Goal: Check status: Check status

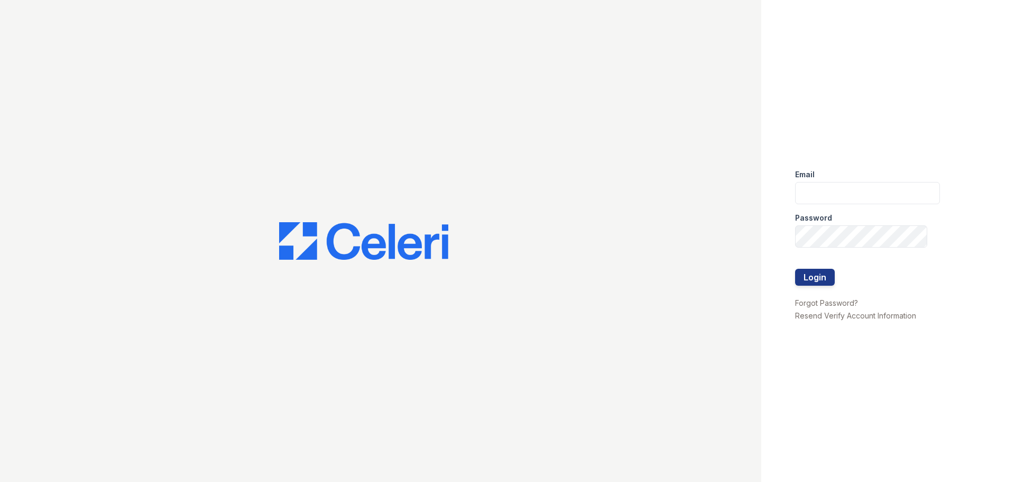
type input "arrivenorthbethesda@trinity-pm.com"
click at [807, 267] on div at bounding box center [867, 257] width 145 height 21
click at [808, 271] on button "Login" at bounding box center [815, 277] width 40 height 17
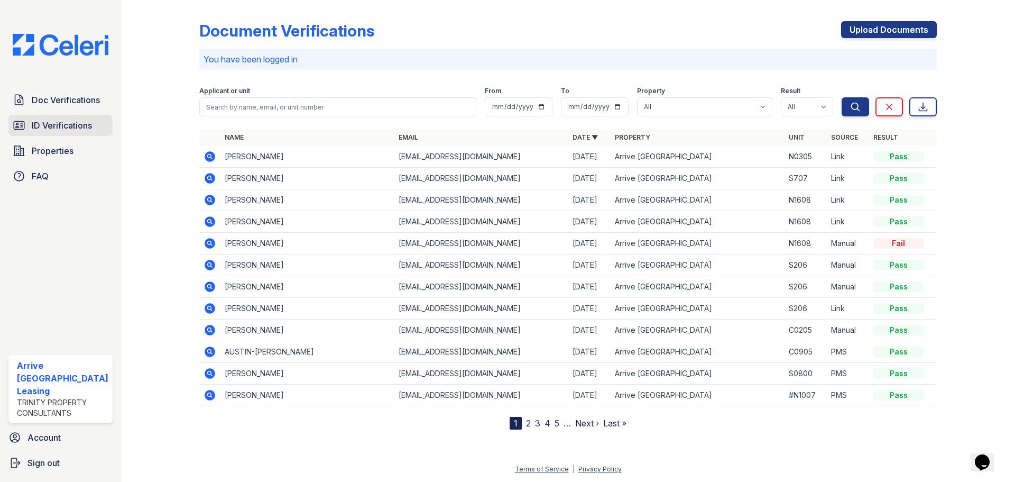
click at [82, 127] on span "ID Verifications" at bounding box center [62, 125] width 60 height 13
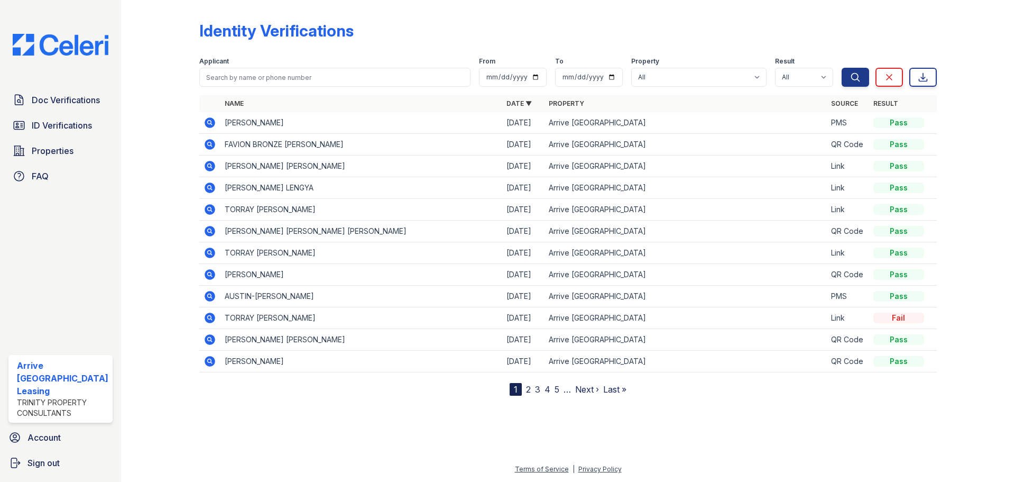
click at [208, 121] on icon at bounding box center [210, 122] width 13 height 13
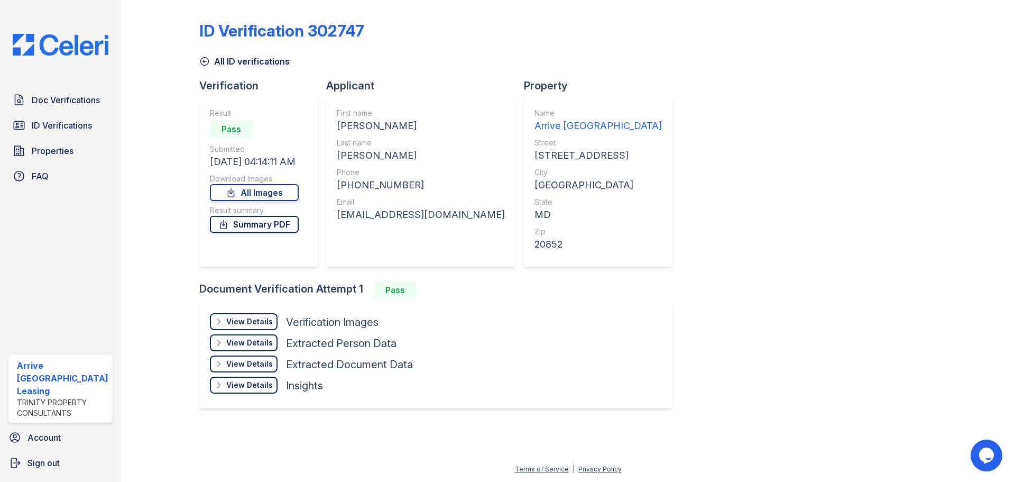
click at [259, 223] on link "Summary PDF" at bounding box center [254, 224] width 89 height 17
click at [201, 61] on icon at bounding box center [204, 61] width 11 height 11
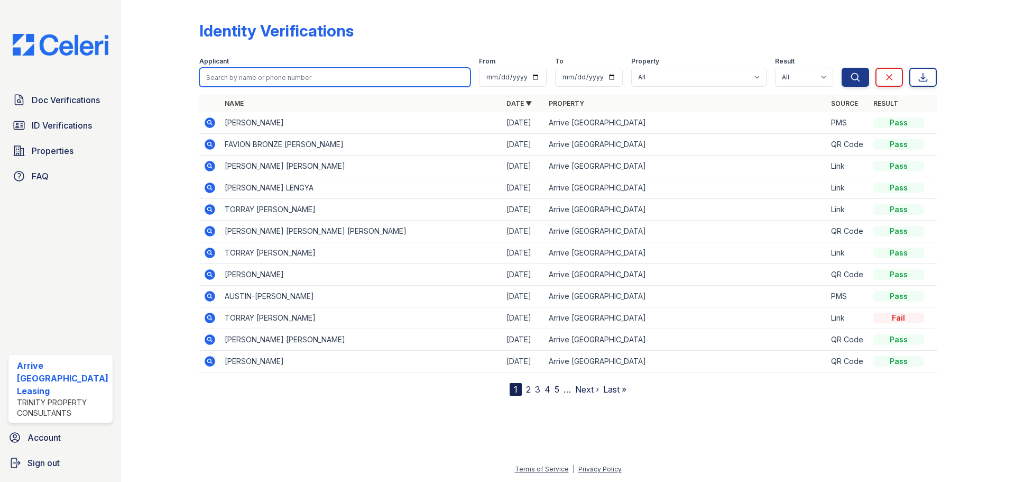
click at [229, 76] on input "search" at bounding box center [334, 77] width 271 height 19
type input "Pamela"
click at [842, 68] on button "Search" at bounding box center [855, 77] width 27 height 19
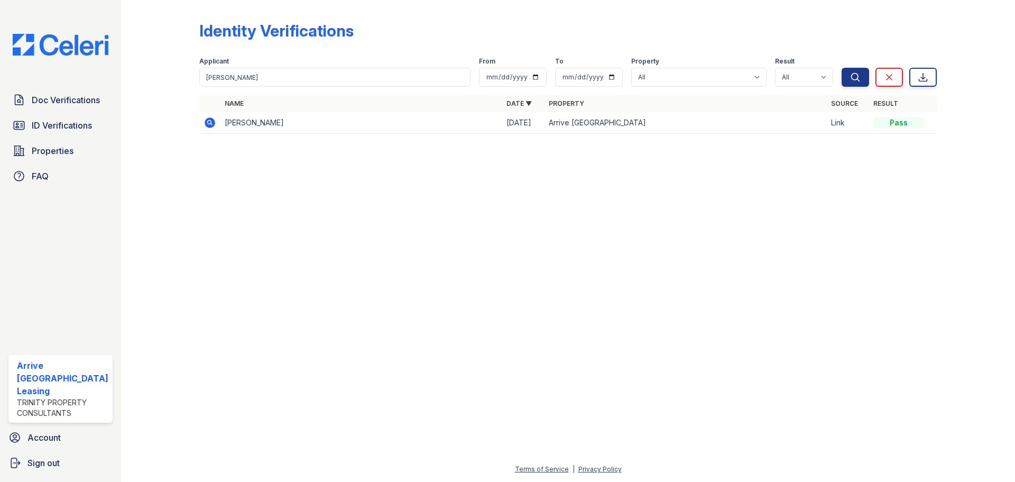
click at [209, 123] on icon at bounding box center [209, 122] width 3 height 3
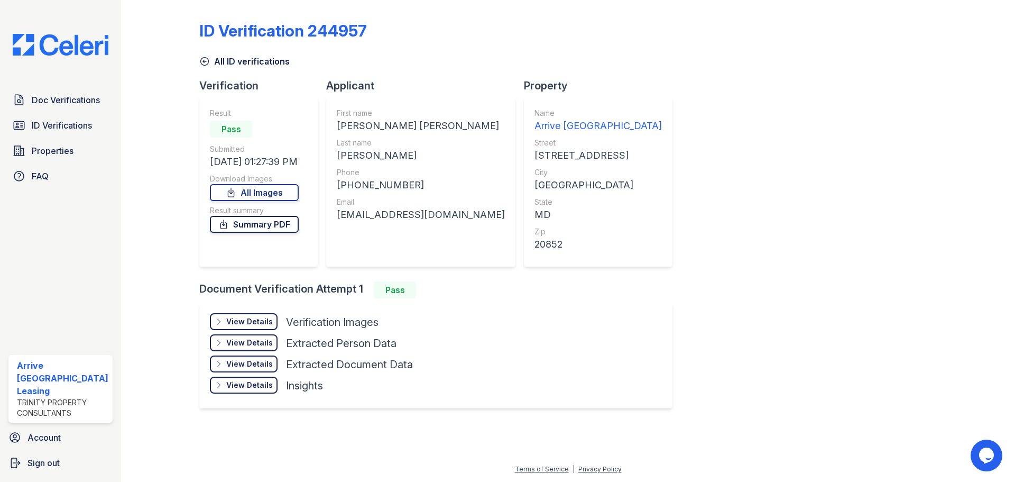
click at [248, 223] on link "Summary PDF" at bounding box center [254, 224] width 89 height 17
click at [291, 221] on link "Summary PDF" at bounding box center [254, 224] width 89 height 17
click at [273, 193] on link "All Images" at bounding box center [254, 192] width 89 height 17
click at [59, 122] on span "ID Verifications" at bounding box center [62, 125] width 60 height 13
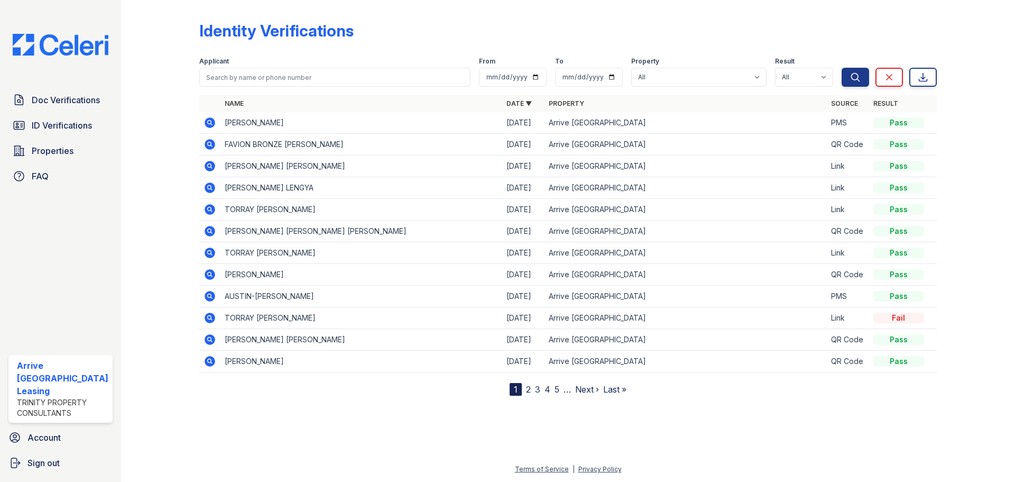
click at [209, 123] on icon at bounding box center [209, 122] width 3 height 3
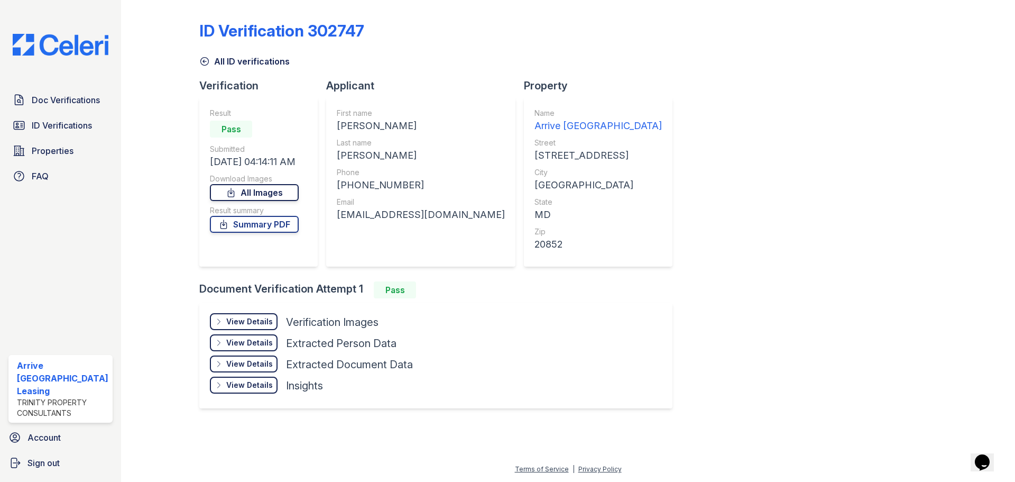
click at [256, 193] on link "All Images" at bounding box center [254, 192] width 89 height 17
drag, startPoint x: 885, startPoint y: 2, endPoint x: 874, endPoint y: 7, distance: 12.6
click at [885, 2] on div "ID Verification 302747 All ID verifications Verification Result Pass Submitted …" at bounding box center [568, 220] width 860 height 440
